Goal: Task Accomplishment & Management: Manage account settings

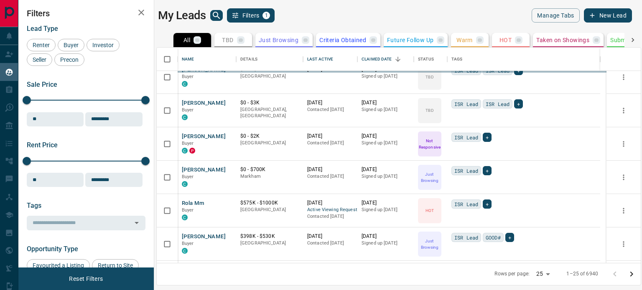
scroll to position [643, 0]
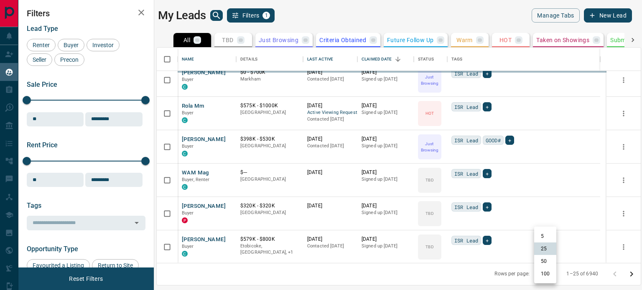
click at [552, 275] on body "Lead Transfers Claim Leads My Leads Tasks Opportunities Deals Campaigns Automat…" at bounding box center [321, 140] width 642 height 280
click at [549, 273] on li "100" at bounding box center [545, 274] width 22 height 13
type input "***"
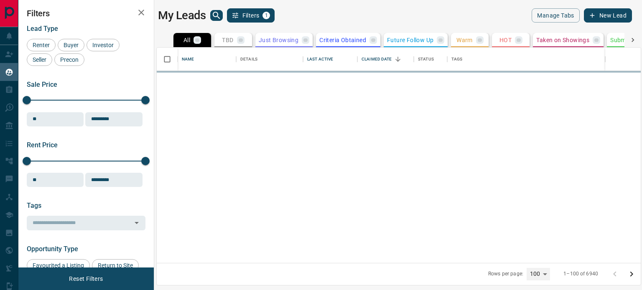
scroll to position [0, 0]
click at [634, 274] on icon "Go to next page" at bounding box center [631, 275] width 10 height 10
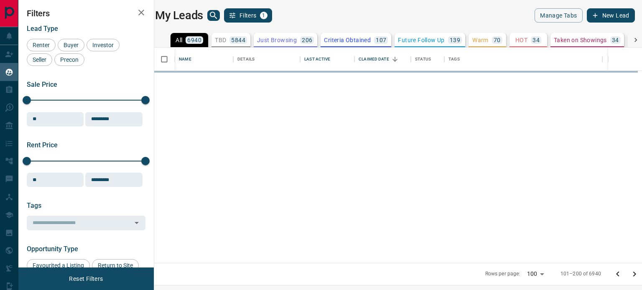
click at [302, 109] on div at bounding box center [396, 167] width 484 height 193
click at [633, 274] on icon "Go to next page" at bounding box center [634, 274] width 3 height 5
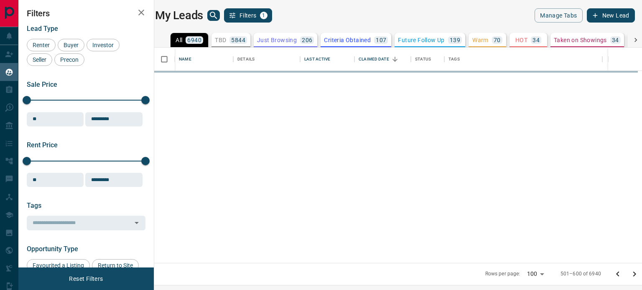
click at [633, 274] on icon "Go to next page" at bounding box center [634, 274] width 3 height 5
click at [443, 197] on div at bounding box center [396, 167] width 484 height 193
click at [318, 62] on div "Last Active" at bounding box center [317, 59] width 26 height 23
click at [443, 152] on div at bounding box center [396, 167] width 484 height 193
